Goal: Register for event/course

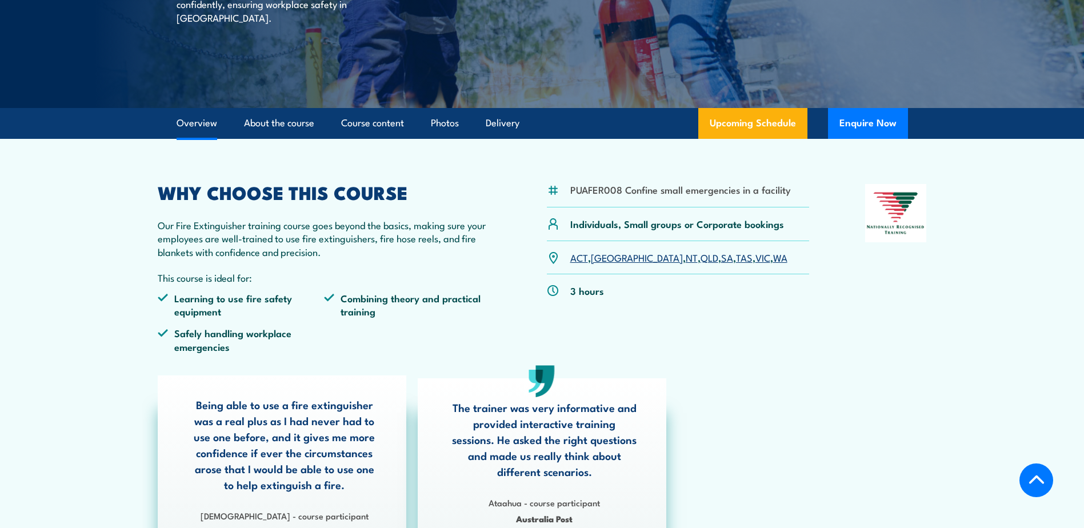
scroll to position [229, 0]
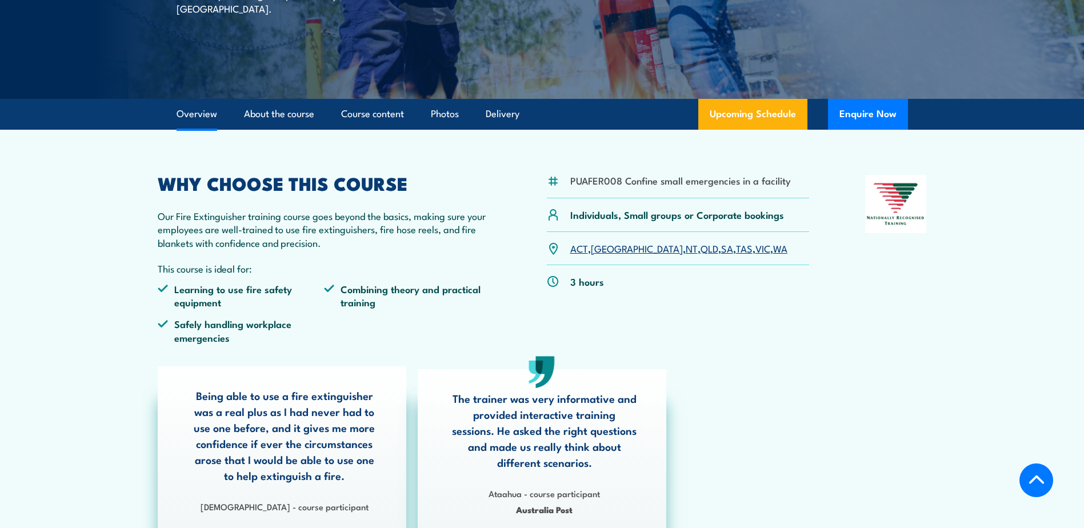
click at [700, 250] on link "QLD" at bounding box center [709, 248] width 18 height 14
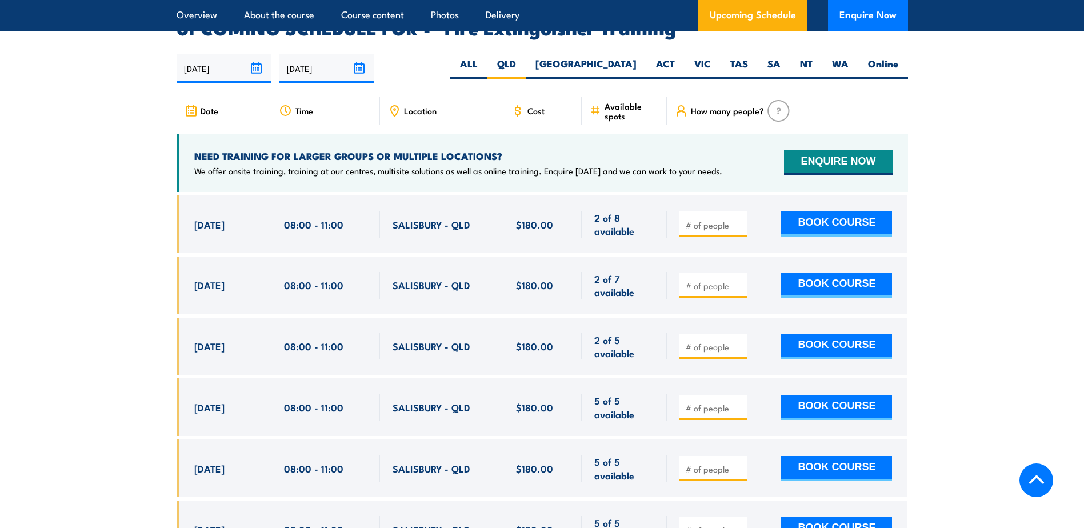
scroll to position [1917, 0]
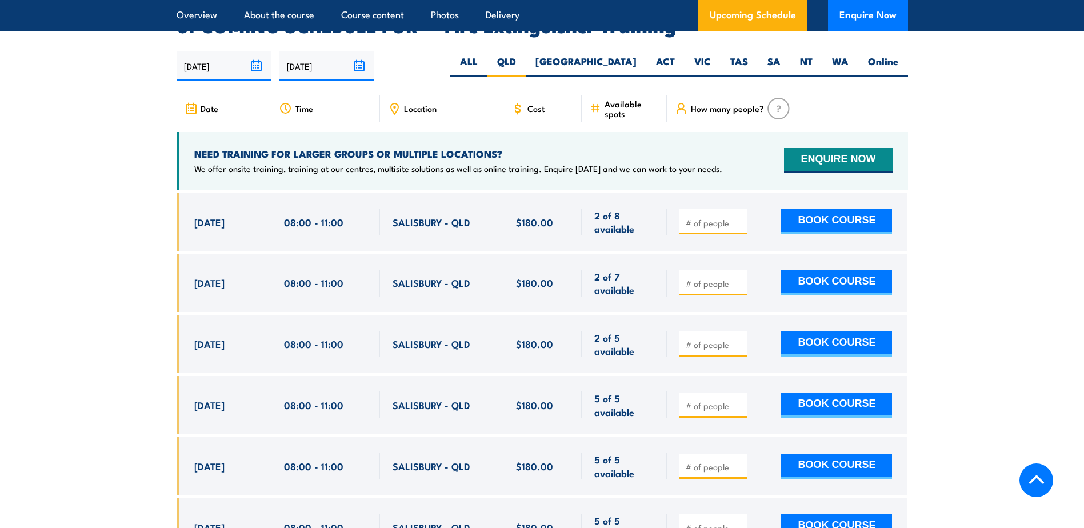
click at [404, 103] on span "Location" at bounding box center [420, 108] width 33 height 10
click at [396, 102] on icon at bounding box center [394, 108] width 13 height 13
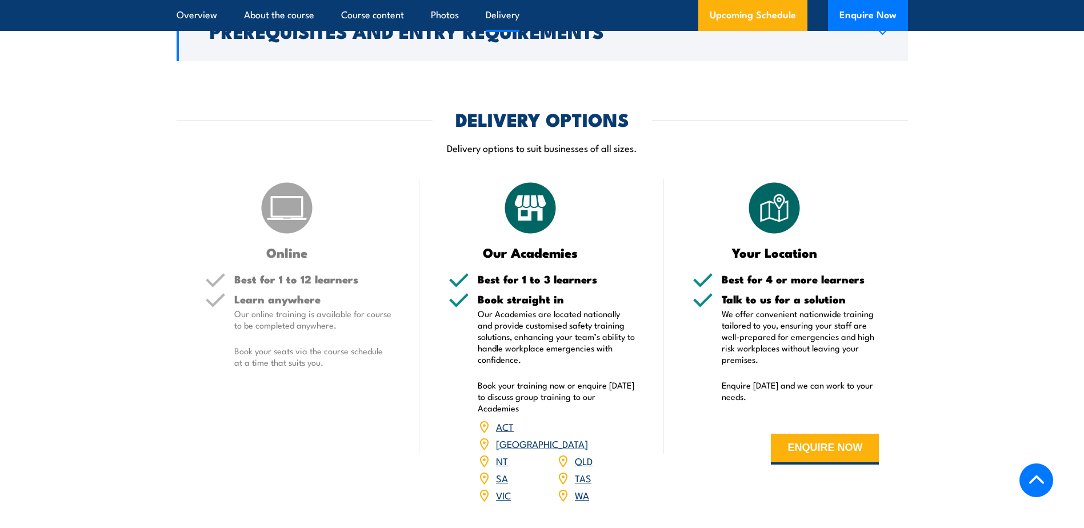
scroll to position [1371, 0]
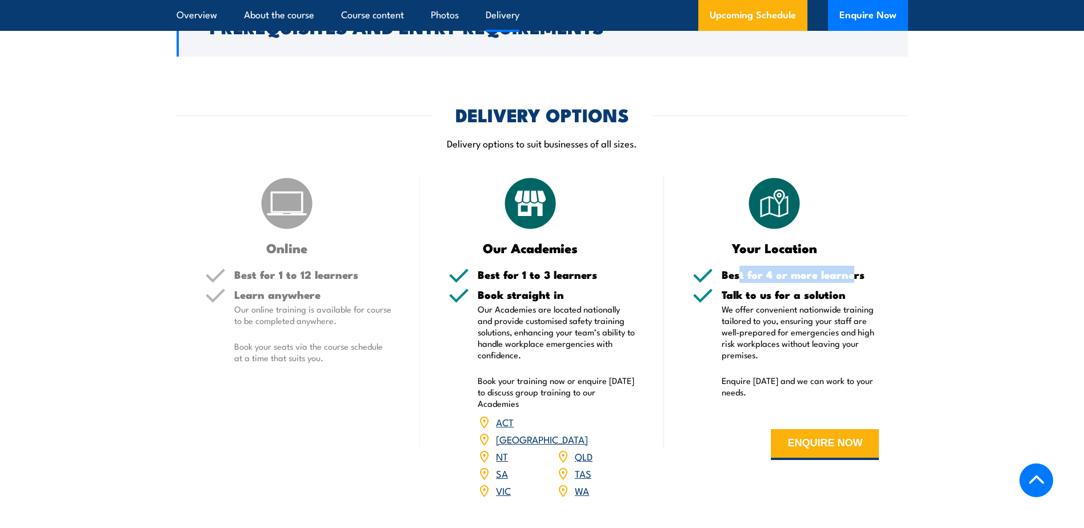
drag, startPoint x: 778, startPoint y: 275, endPoint x: 857, endPoint y: 282, distance: 80.3
click at [856, 280] on h5 "Best for 4 or more learners" at bounding box center [801, 274] width 158 height 11
drag, startPoint x: 857, startPoint y: 282, endPoint x: 897, endPoint y: 303, distance: 45.2
click at [897, 303] on div "Your Location Best for 4 or more learners Talk to us for a solution We offer co…" at bounding box center [786, 344] width 244 height 339
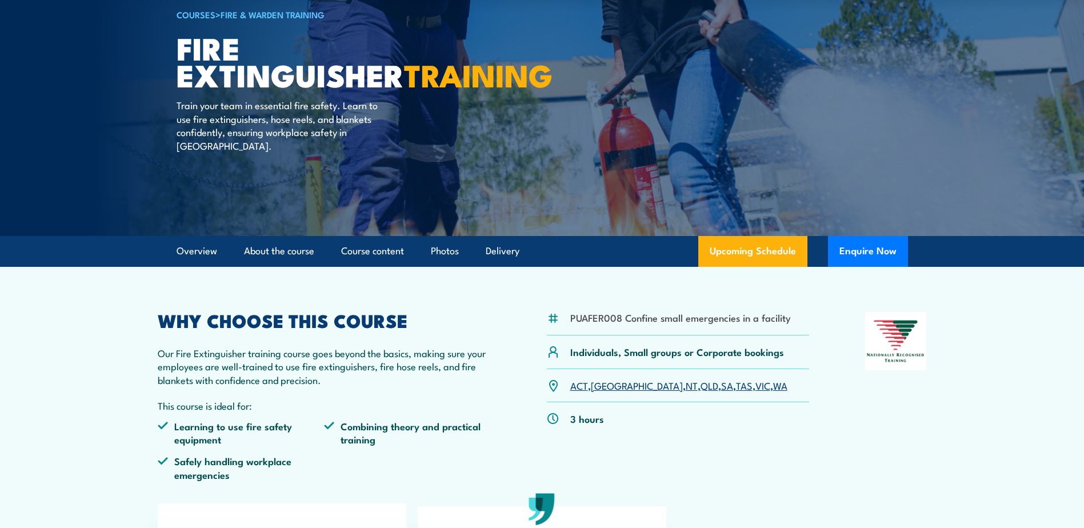
scroll to position [0, 0]
